Goal: Task Accomplishment & Management: Use online tool/utility

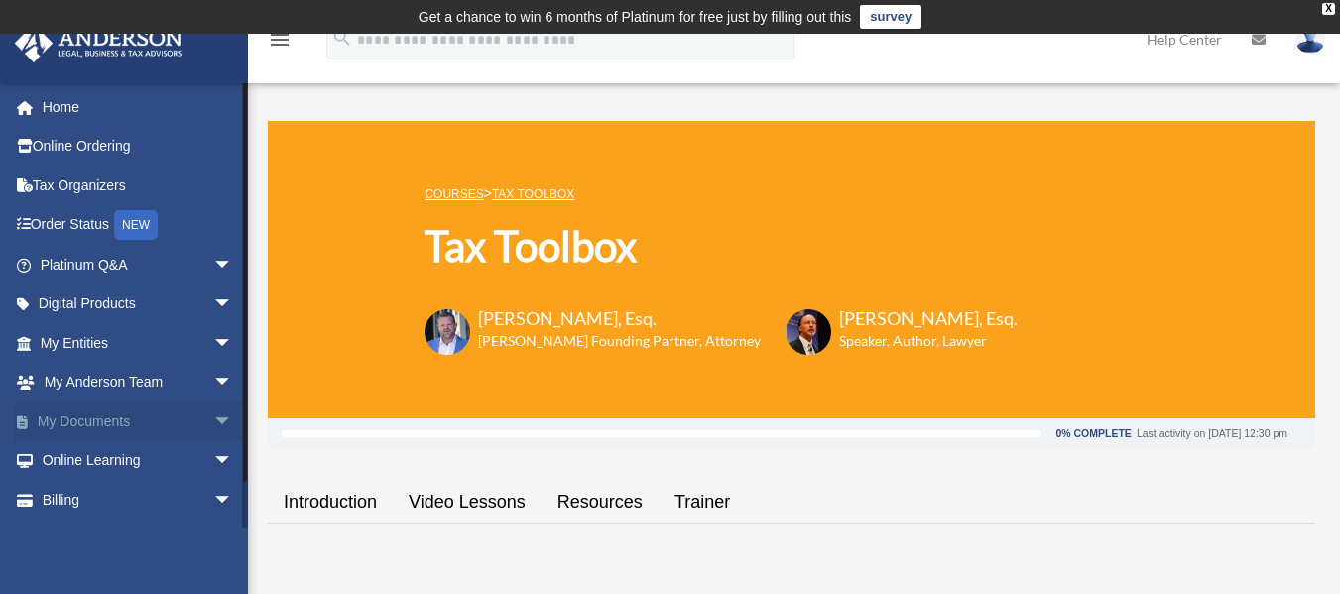
click at [213, 425] on span "arrow_drop_down" at bounding box center [233, 422] width 40 height 41
click at [74, 457] on link "Box" at bounding box center [145, 461] width 235 height 40
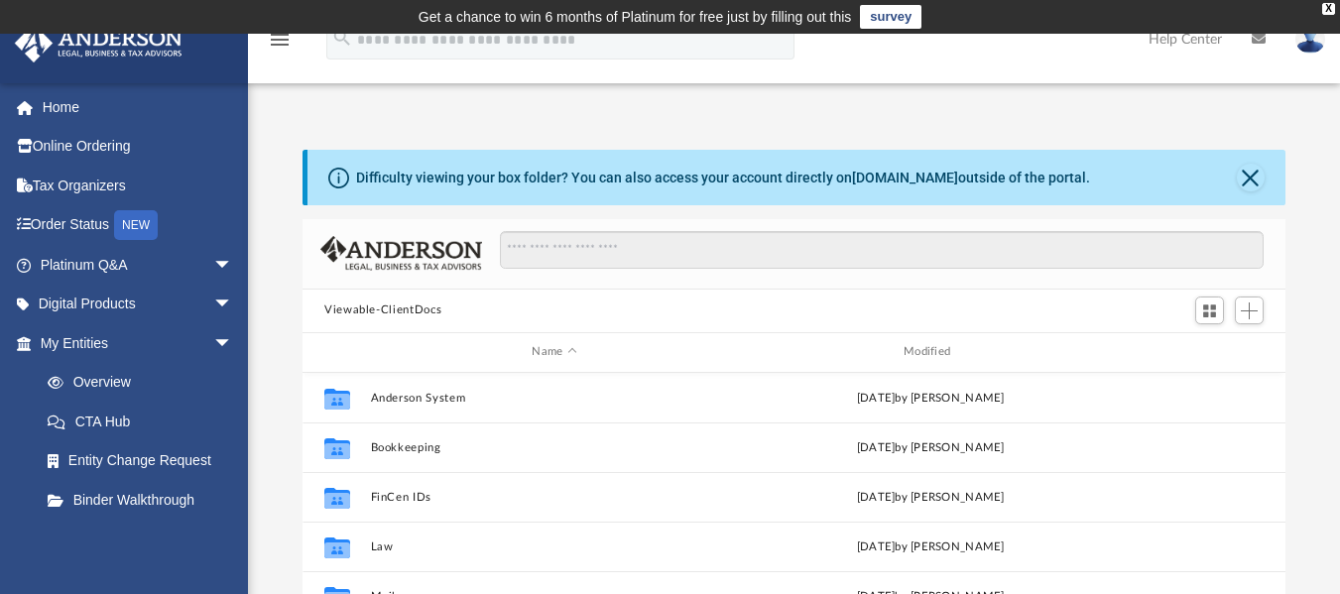
click at [428, 308] on button "Viewable-ClientDocs" at bounding box center [382, 310] width 117 height 18
click at [1254, 311] on span "Add" at bounding box center [1248, 310] width 17 height 17
click at [1204, 347] on li "Upload" at bounding box center [1220, 350] width 63 height 21
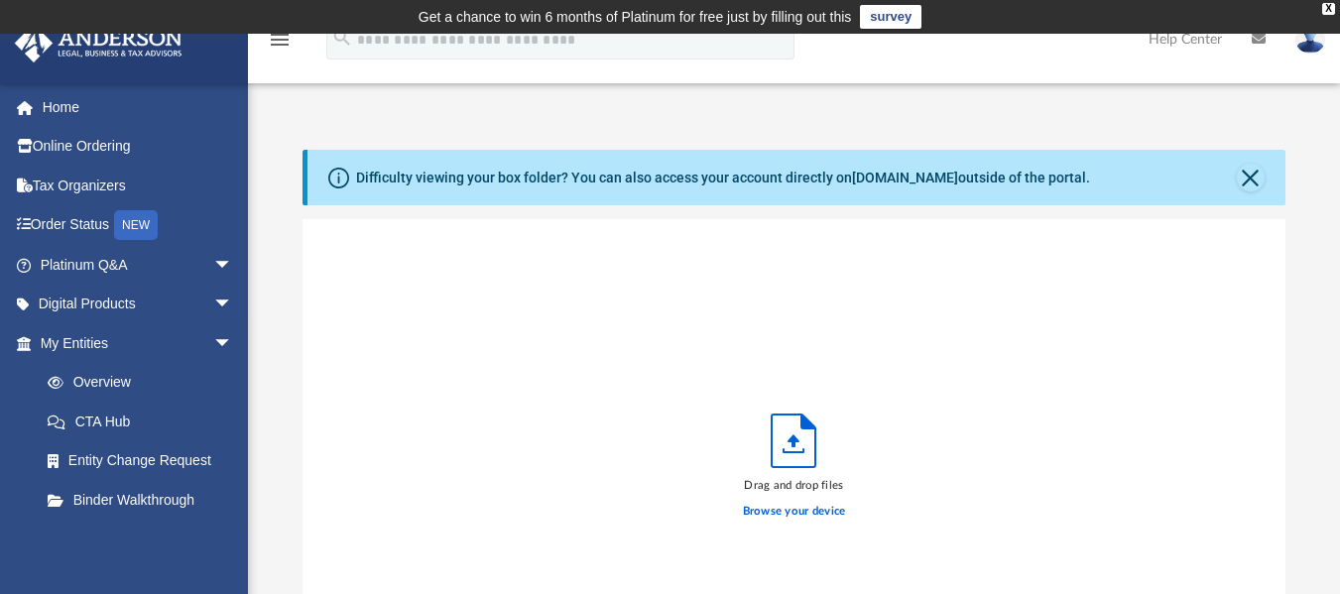
scroll to position [488, 968]
click at [812, 507] on label "Browse your device" at bounding box center [794, 512] width 103 height 18
click at [0, 0] on input "Browse your device" at bounding box center [0, 0] width 0 height 0
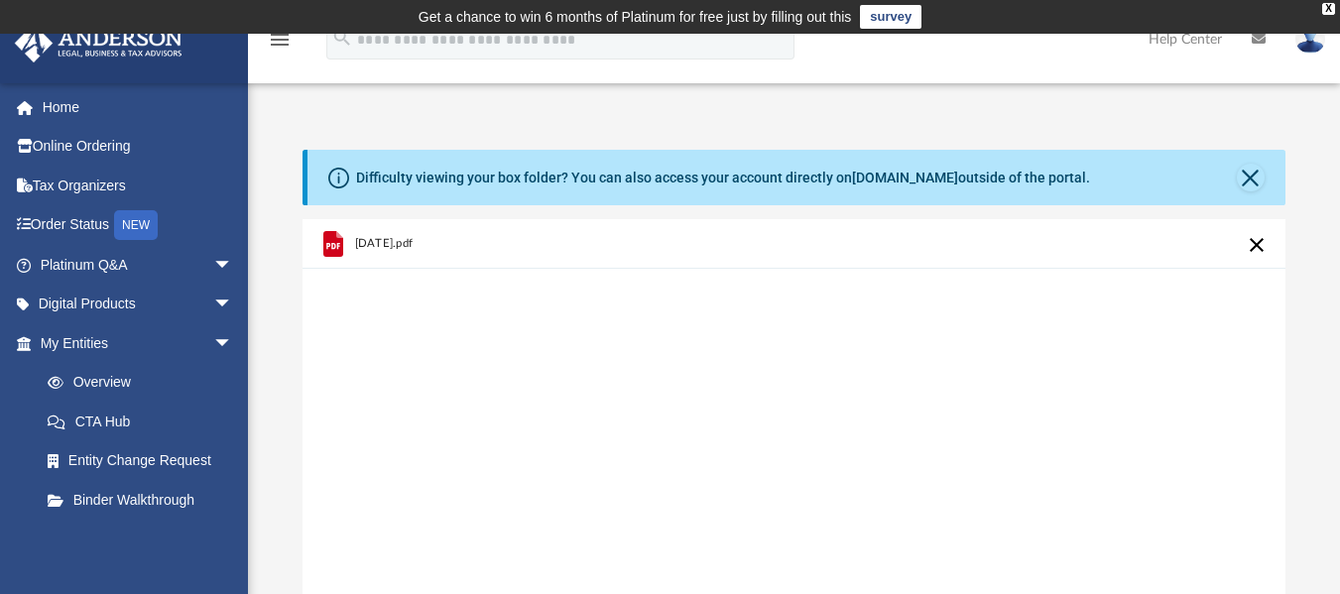
scroll to position [520, 0]
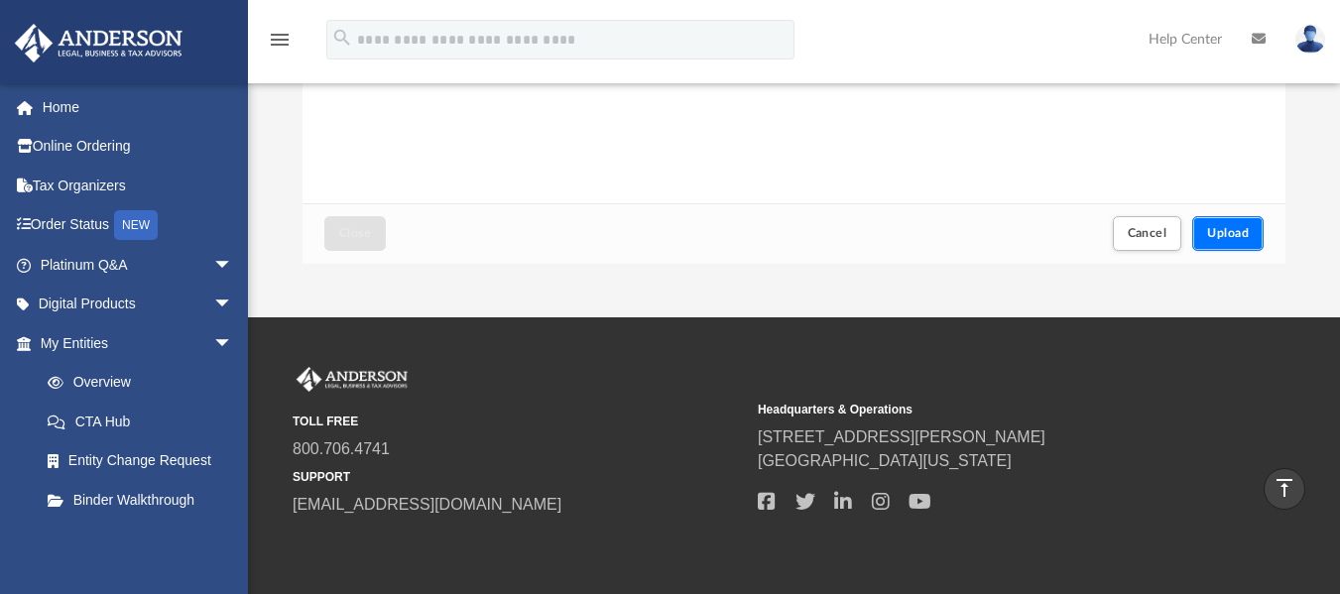
click at [1260, 236] on button "Upload" at bounding box center [1227, 233] width 71 height 35
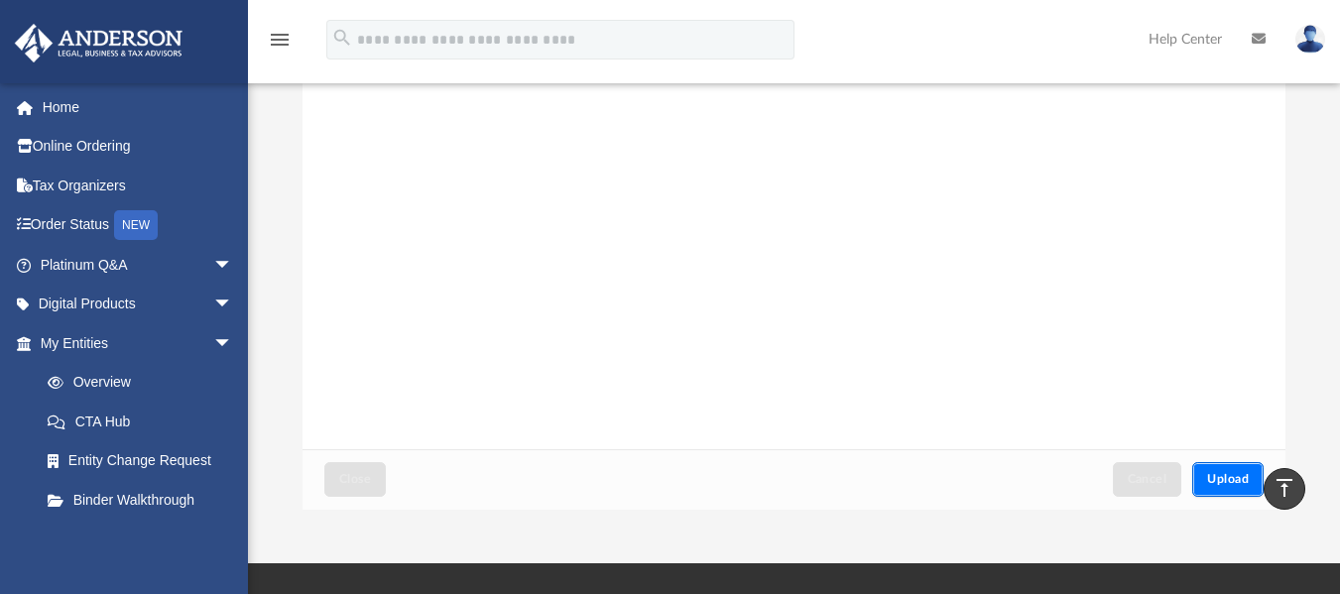
scroll to position [247, 0]
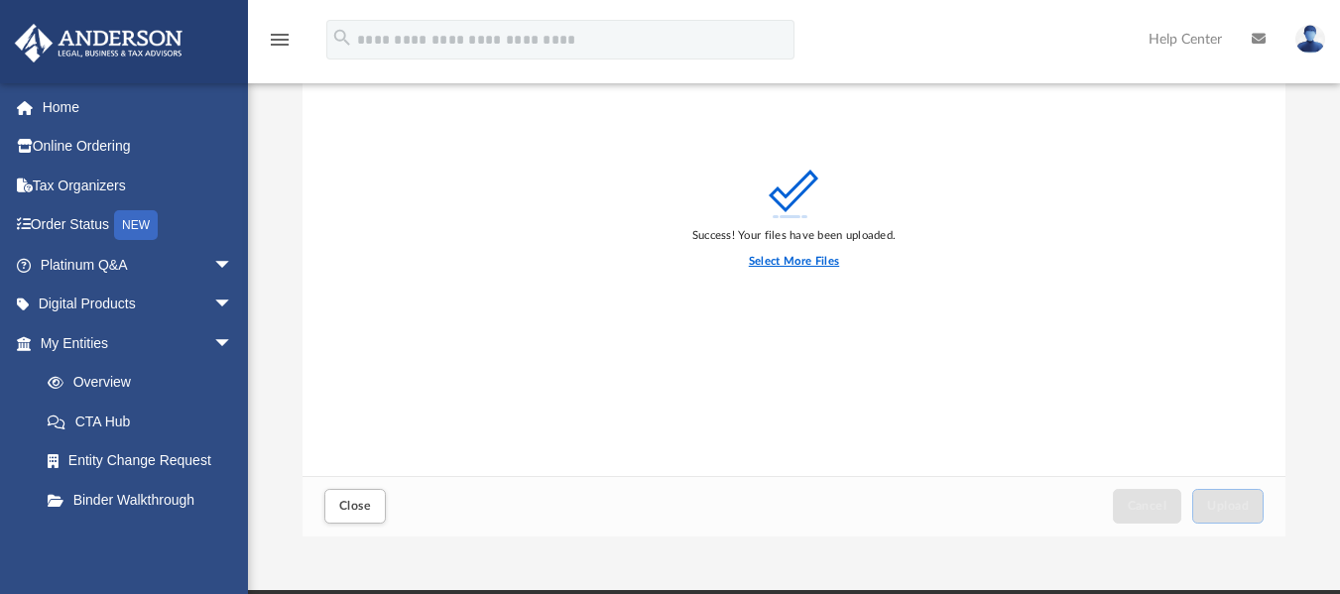
click at [807, 262] on label "Select More Files" at bounding box center [794, 262] width 90 height 18
click at [0, 0] on input "Select More Files" at bounding box center [0, 0] width 0 height 0
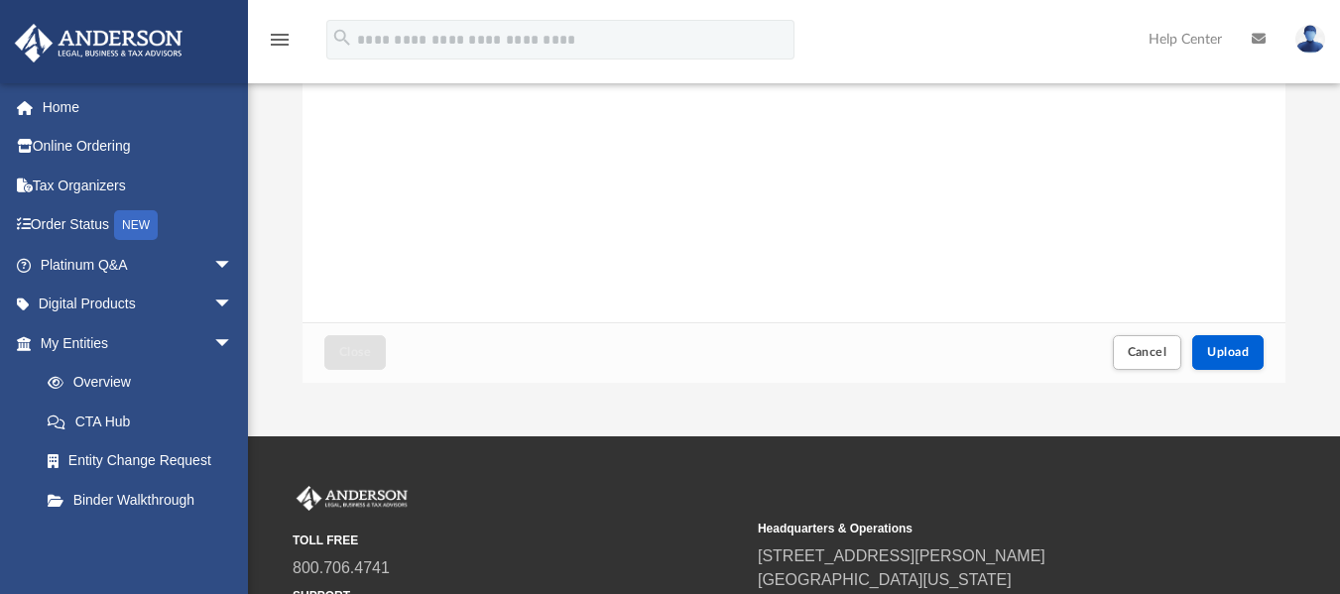
scroll to position [406, 0]
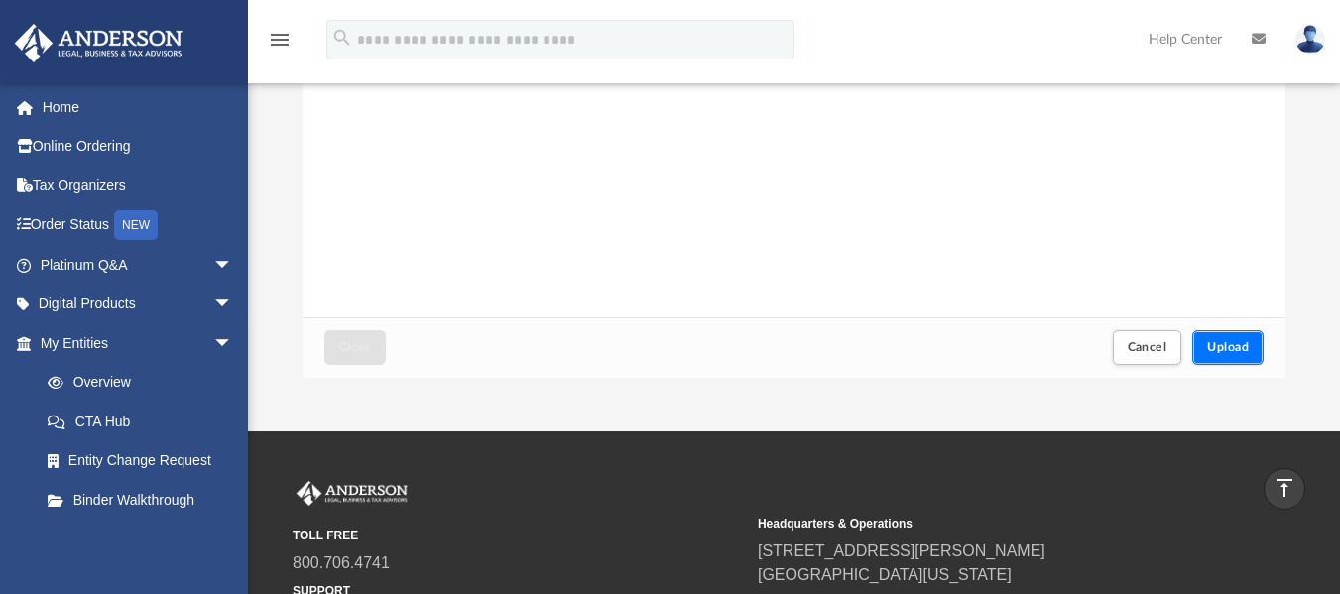
click at [1223, 344] on span "Upload" at bounding box center [1228, 347] width 42 height 12
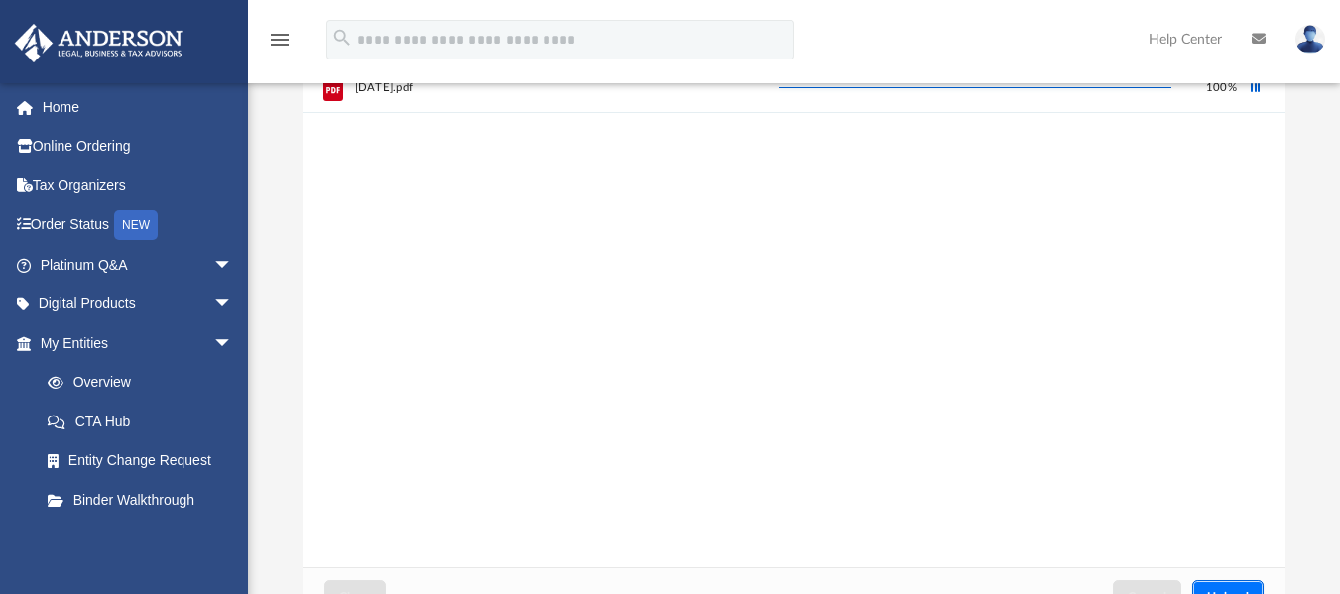
scroll to position [141, 0]
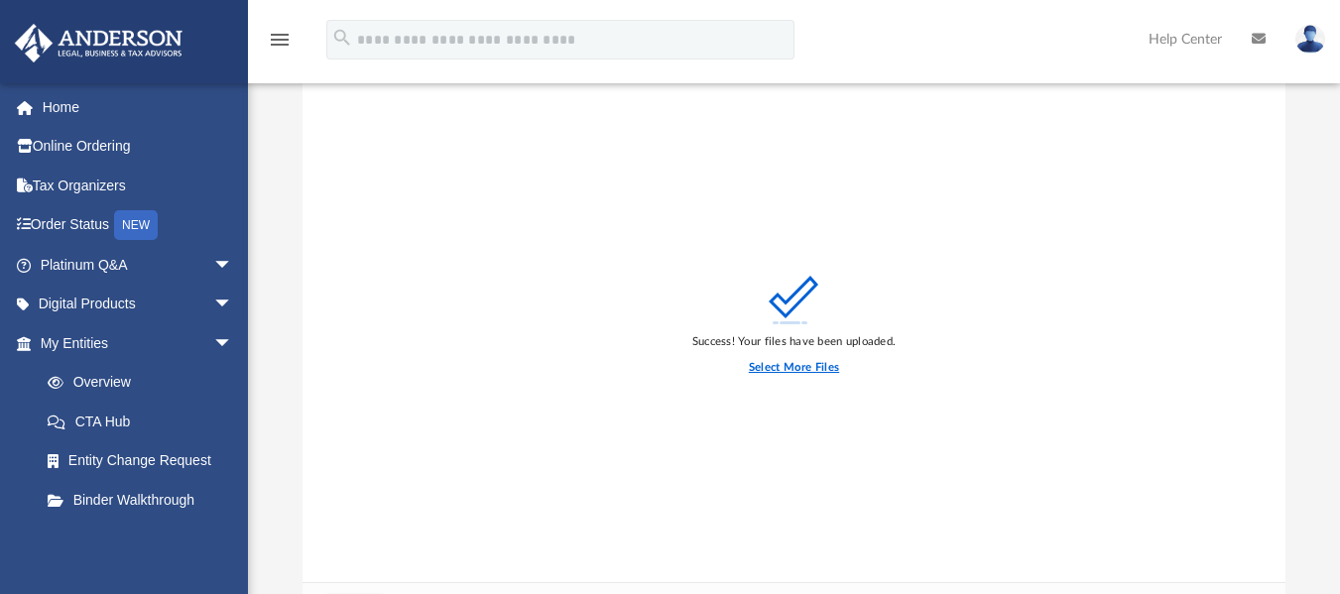
click at [800, 364] on label "Select More Files" at bounding box center [794, 368] width 90 height 18
click at [0, 0] on input "Select More Files" at bounding box center [0, 0] width 0 height 0
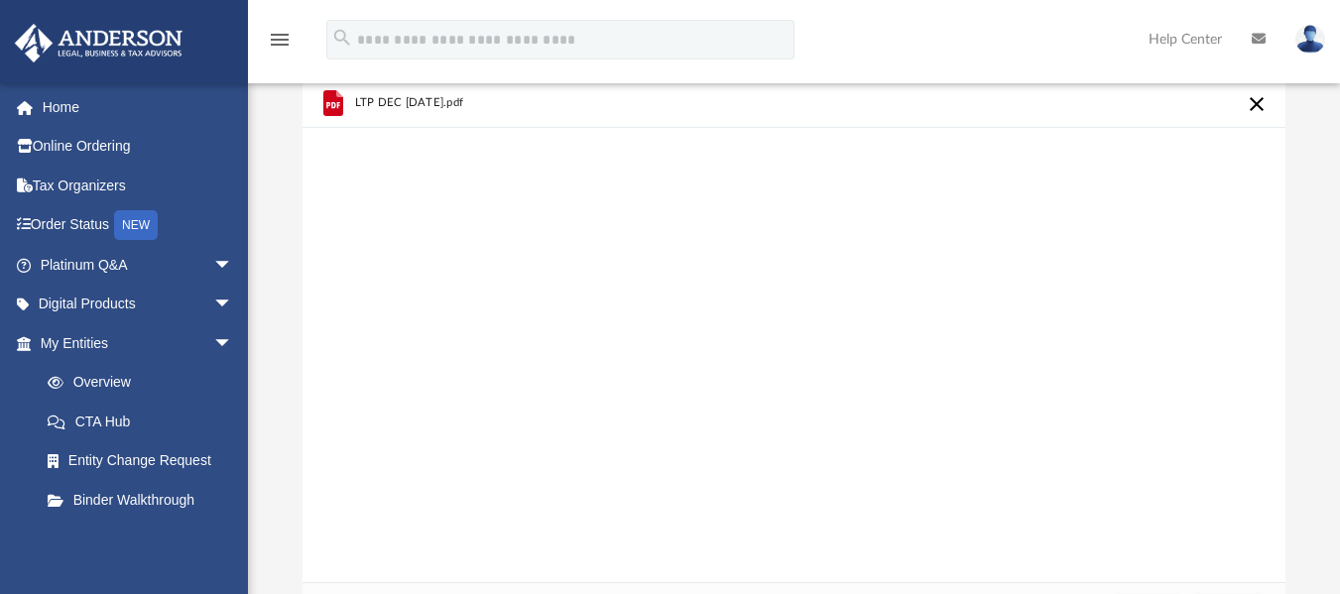
scroll to position [597, 0]
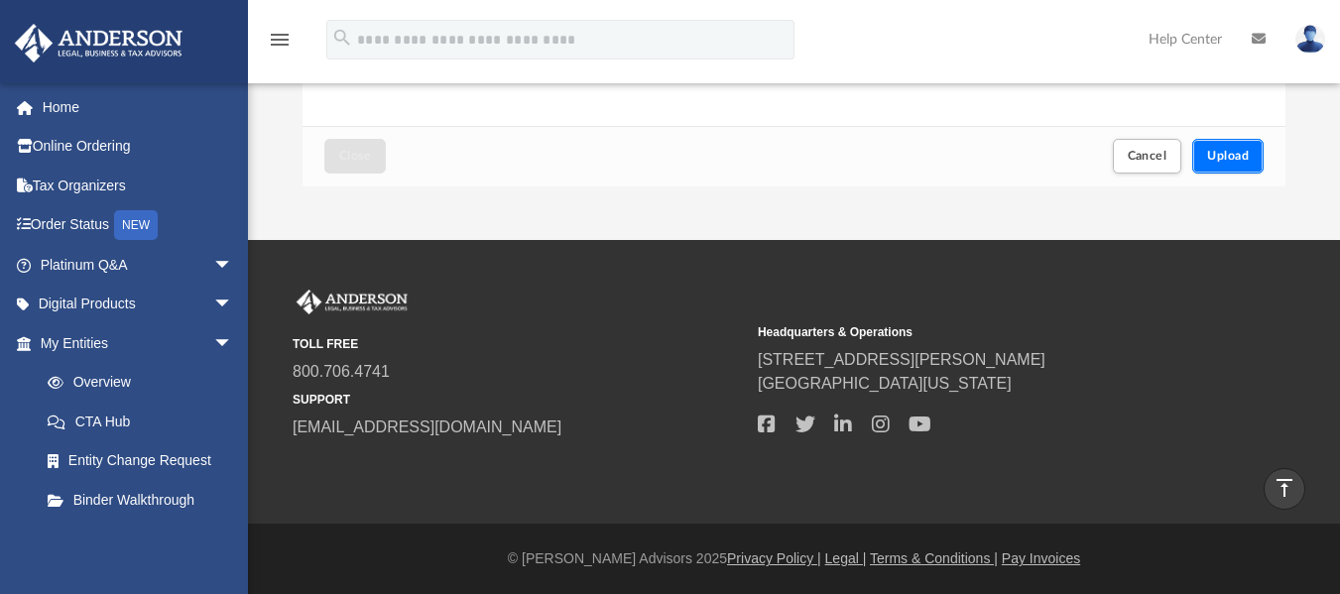
click at [1226, 156] on span "Upload" at bounding box center [1228, 156] width 42 height 12
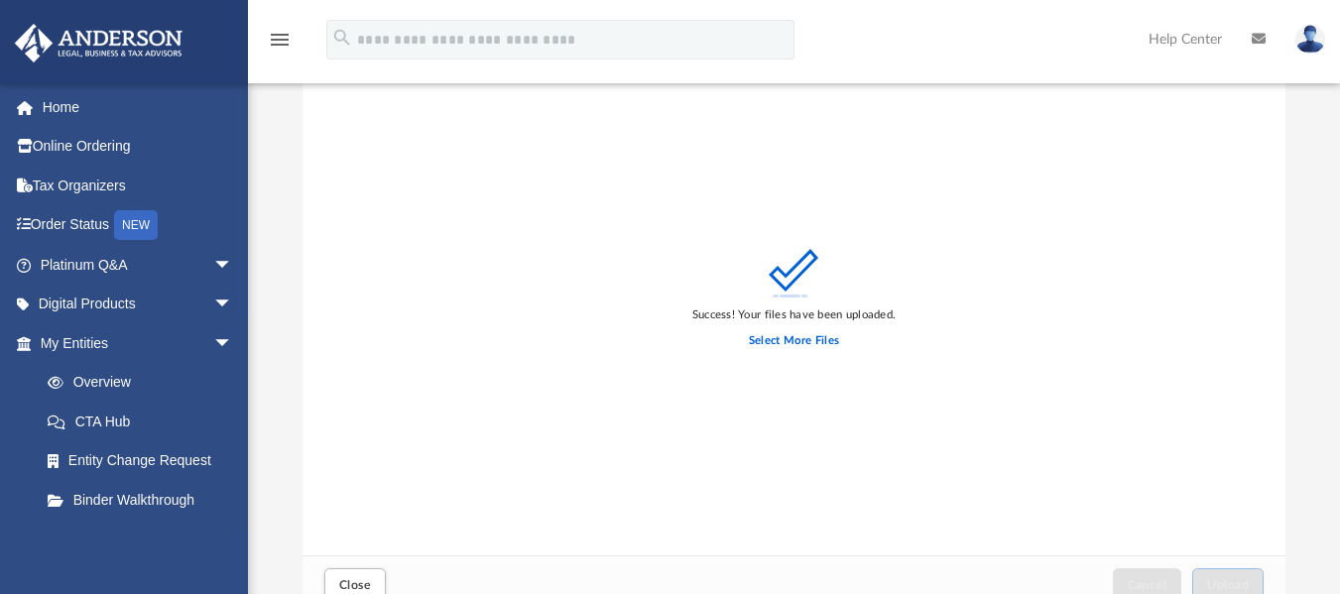
scroll to position [84, 0]
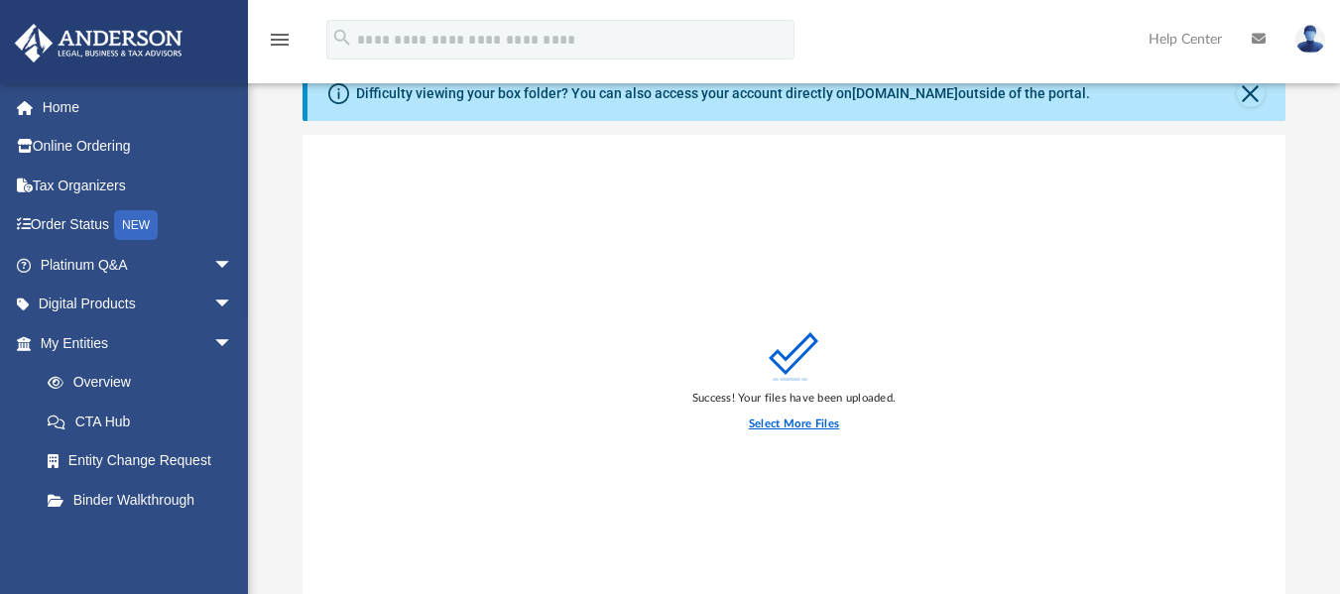
click at [787, 419] on label "Select More Files" at bounding box center [794, 424] width 90 height 18
click at [0, 0] on input "Select More Files" at bounding box center [0, 0] width 0 height 0
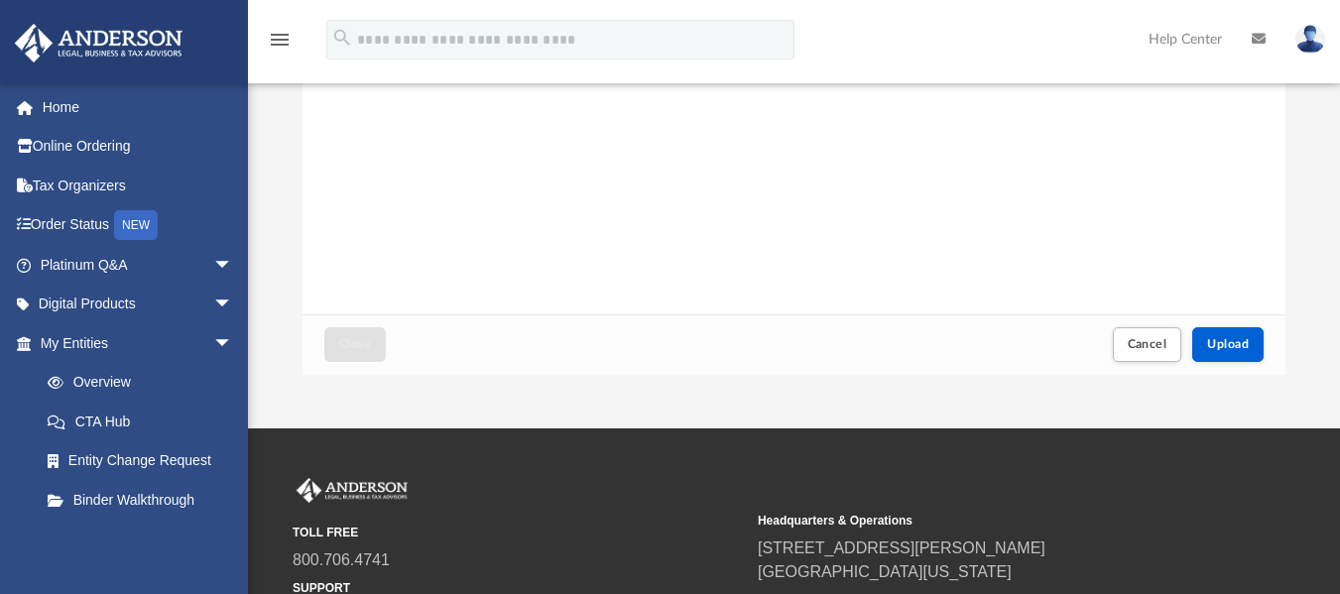
scroll to position [411, 0]
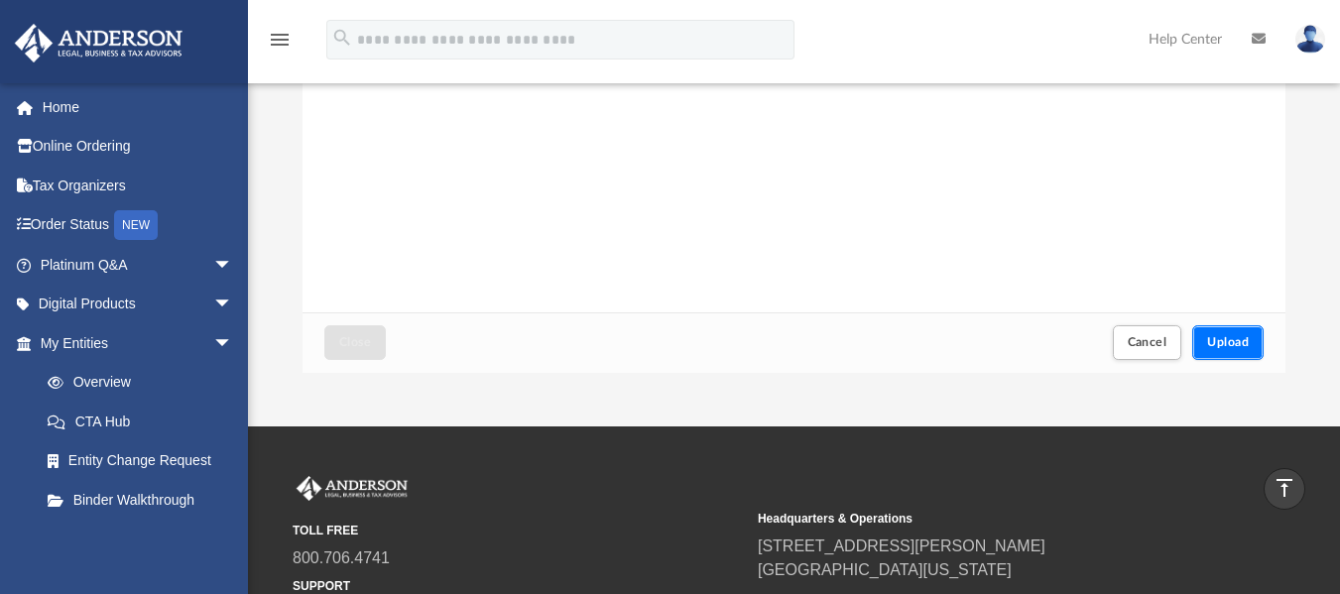
click at [1242, 339] on span "Upload" at bounding box center [1228, 342] width 42 height 12
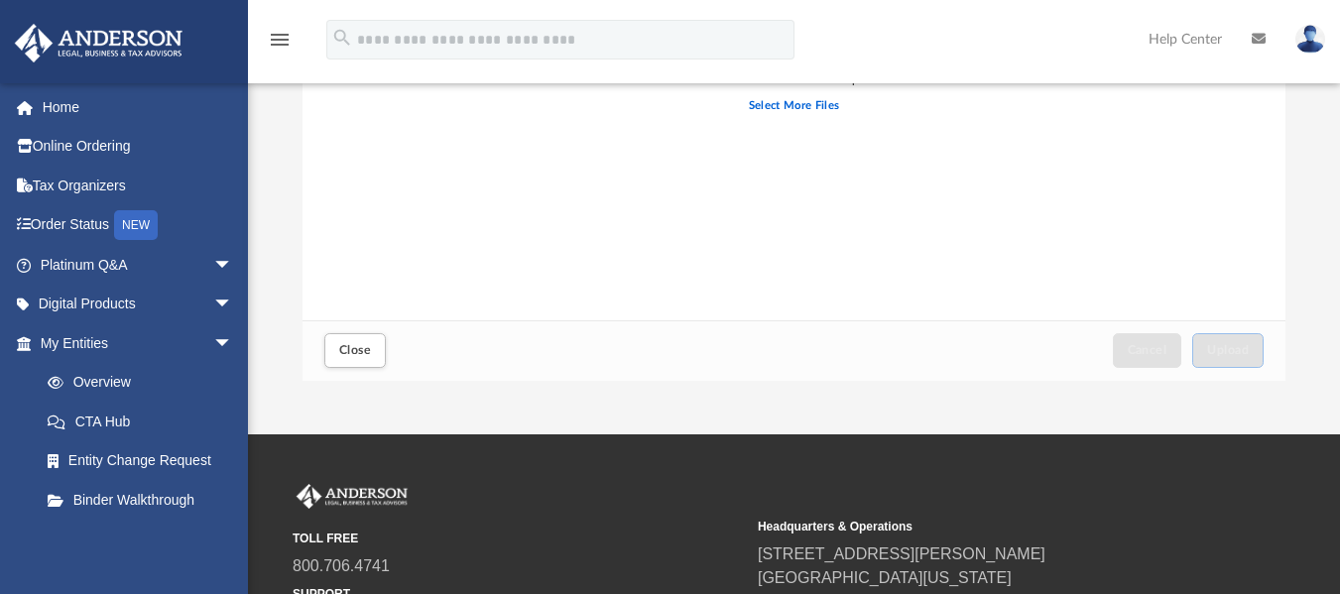
scroll to position [470, 0]
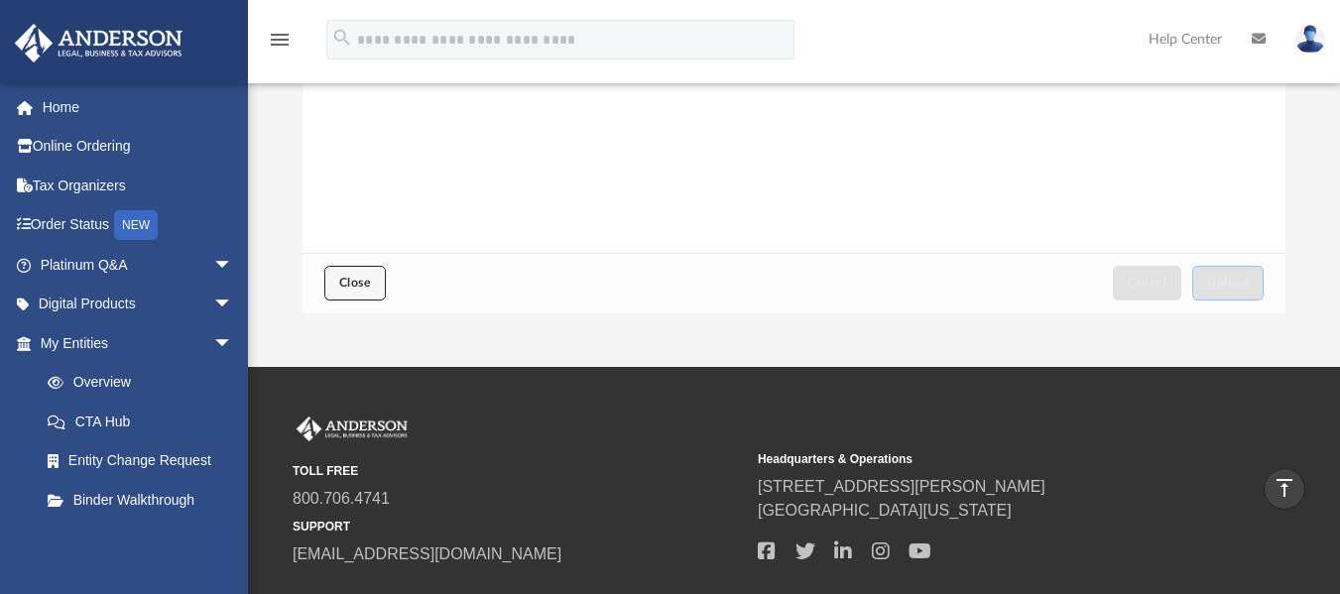
click at [361, 284] on span "Close" at bounding box center [355, 283] width 32 height 12
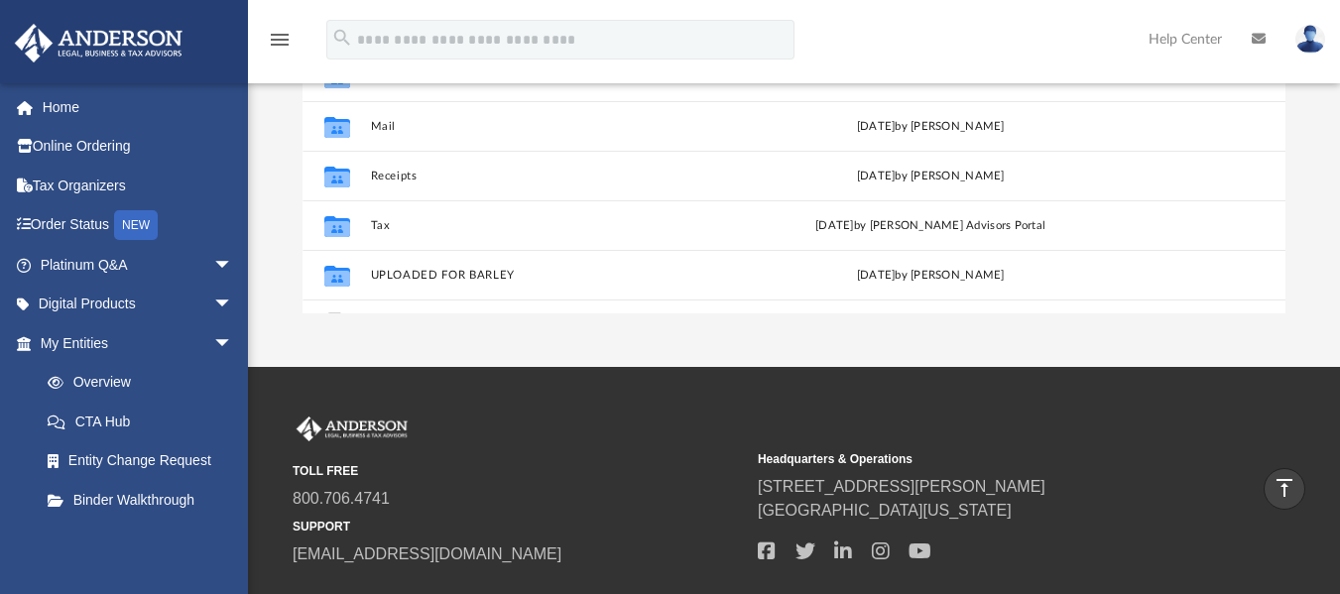
scroll to position [14, 0]
